Goal: Task Accomplishment & Management: Use online tool/utility

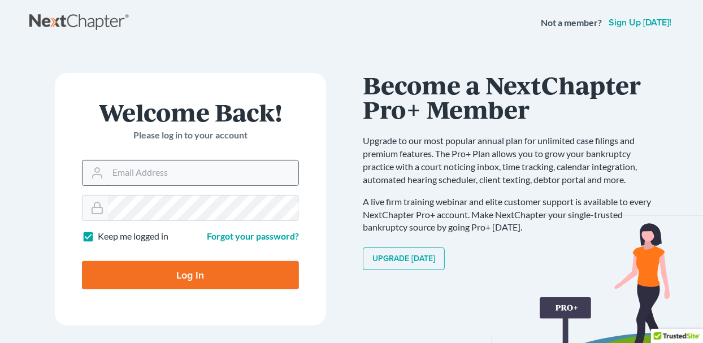
click at [179, 172] on input "Email Address" at bounding box center [203, 173] width 191 height 25
type input "mlo@molgardlaw.com"
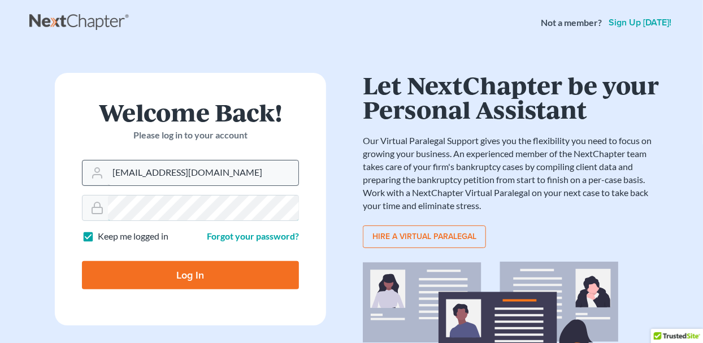
click at [82, 261] on input "Log In" at bounding box center [190, 275] width 217 height 28
type input "Thinking..."
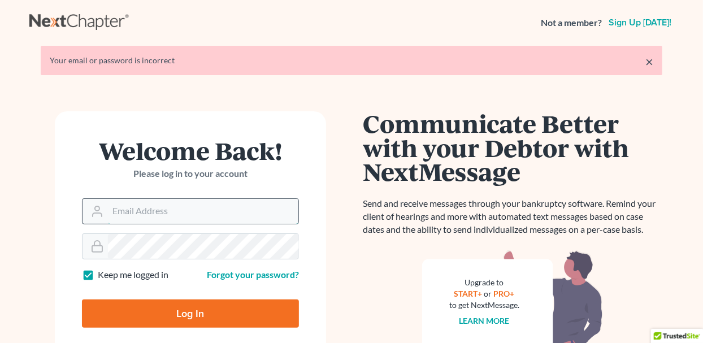
drag, startPoint x: 0, startPoint y: 0, endPoint x: 180, endPoint y: 208, distance: 274.6
click at [180, 208] on input "Email Address" at bounding box center [203, 211] width 191 height 25
click at [200, 222] on input "Email Address" at bounding box center [203, 211] width 191 height 25
type input "[EMAIL_ADDRESS][DOMAIN_NAME]"
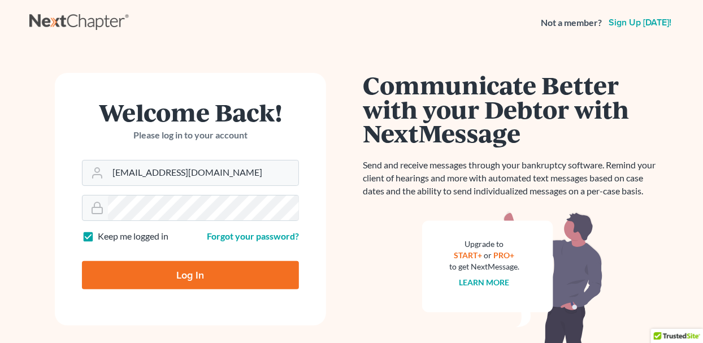
click at [192, 274] on input "Log In" at bounding box center [190, 275] width 217 height 28
type input "Thinking..."
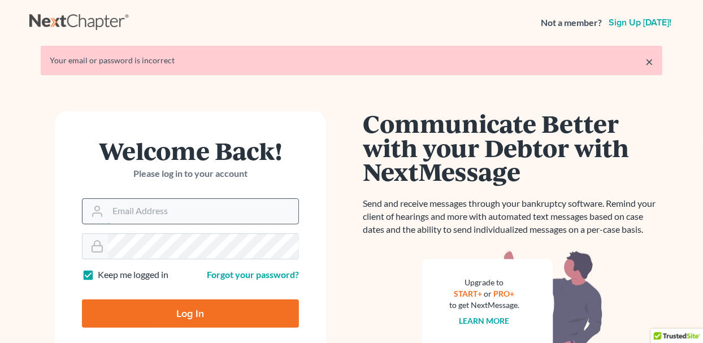
click at [245, 211] on input "Email Address" at bounding box center [203, 211] width 191 height 25
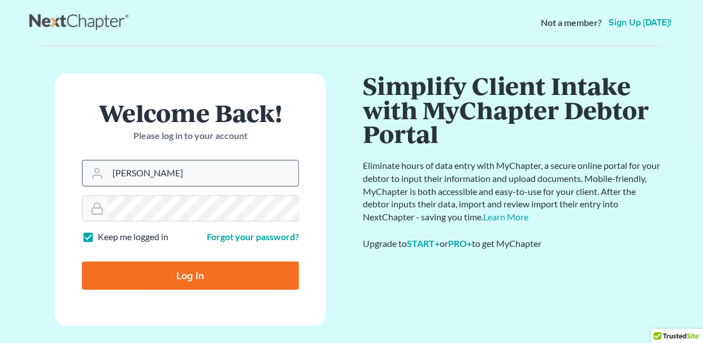
type input "[PERSON_NAME][EMAIL_ADDRESS][DOMAIN_NAME]"
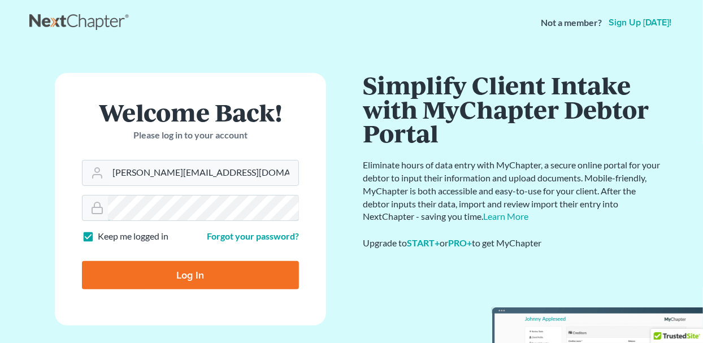
click at [82, 261] on input "Log In" at bounding box center [190, 275] width 217 height 28
type input "Thinking..."
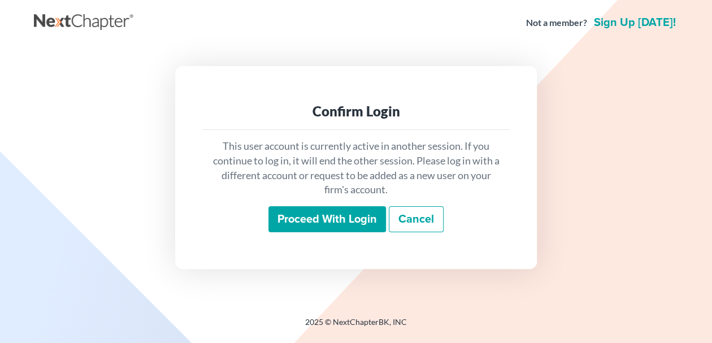
click at [333, 217] on input "Proceed with login" at bounding box center [328, 219] width 118 height 26
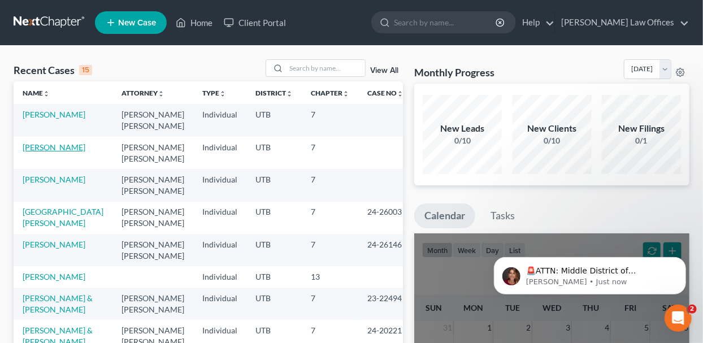
click at [42, 148] on link "Bowen, Patricia" at bounding box center [54, 147] width 63 height 10
select select "4"
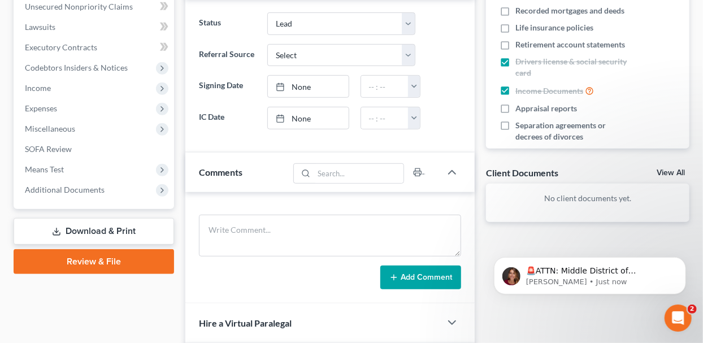
scroll to position [339, 0]
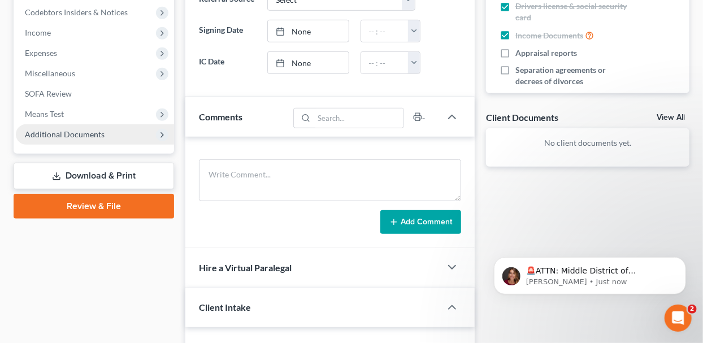
click at [63, 135] on span "Additional Documents" at bounding box center [65, 134] width 80 height 10
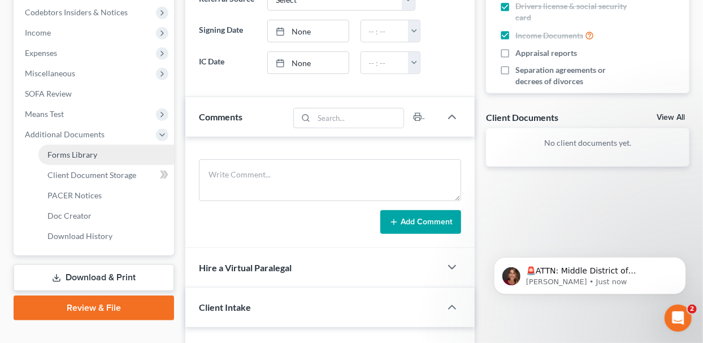
click at [73, 157] on span "Forms Library" at bounding box center [72, 155] width 50 height 10
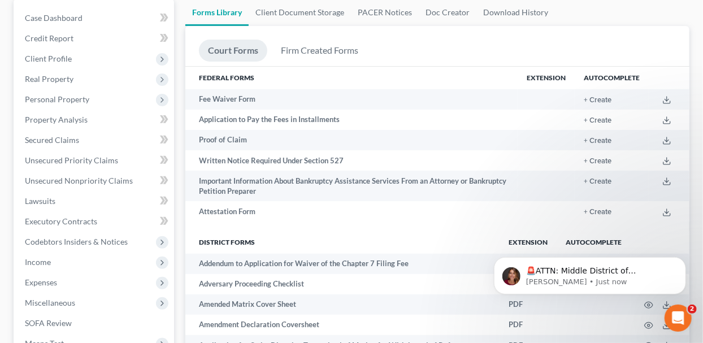
scroll to position [109, 0]
click at [308, 46] on link "Firm Created Forms" at bounding box center [320, 51] width 96 height 22
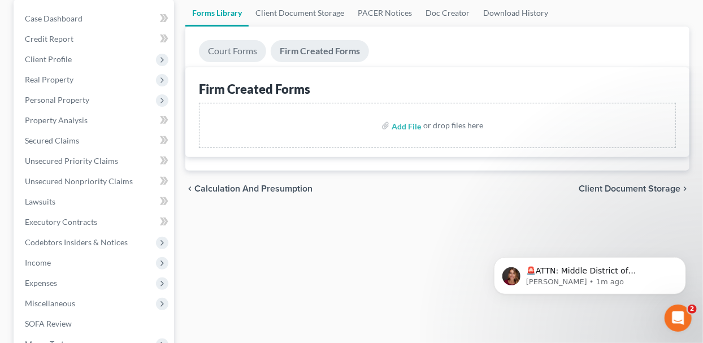
click at [251, 54] on link "Court Forms" at bounding box center [232, 51] width 67 height 22
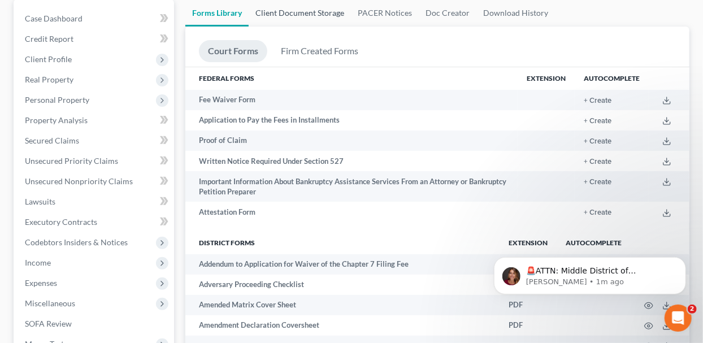
click at [319, 14] on link "Client Document Storage" at bounding box center [300, 12] width 102 height 27
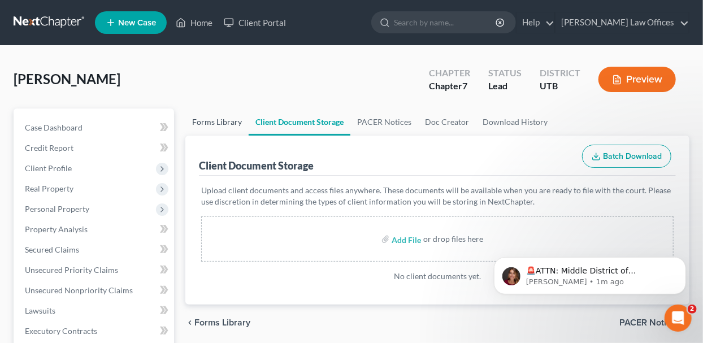
click at [223, 120] on link "Forms Library" at bounding box center [216, 122] width 63 height 27
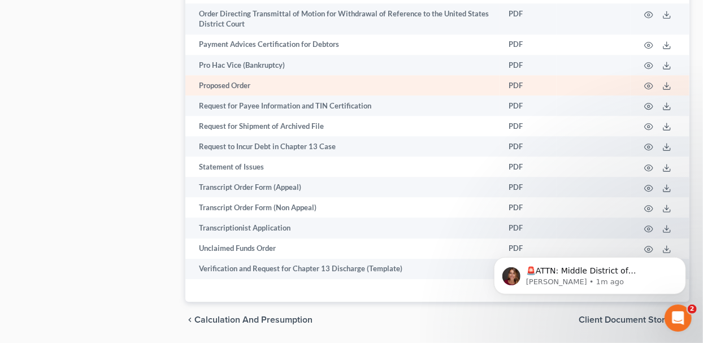
scroll to position [1353, 0]
